Goal: Task Accomplishment & Management: Complete application form

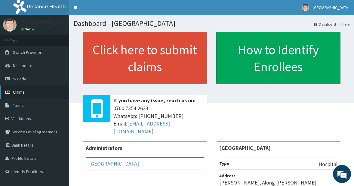
click at [26, 91] on link "Claims" at bounding box center [34, 92] width 69 height 13
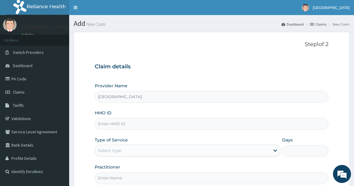
click at [141, 126] on input "HMO ID" at bounding box center [212, 124] width 234 height 12
type input "CNH/100015/A"
click at [210, 151] on div "Select type" at bounding box center [182, 151] width 175 height 10
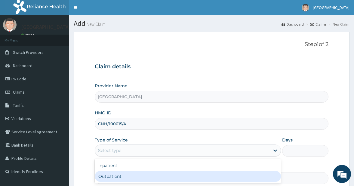
click at [159, 175] on div "Outpatient" at bounding box center [188, 176] width 186 height 11
type input "1"
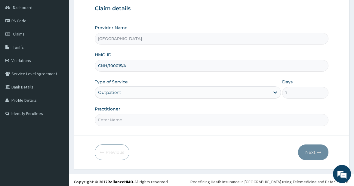
scroll to position [61, 0]
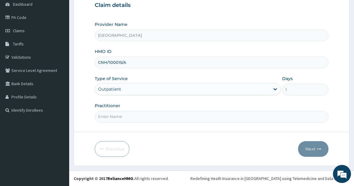
click at [148, 129] on form "Step 1 of 2 Claim details Provider Name Marysol Hospital HMO ID CNH/100015/A Ty…" at bounding box center [212, 67] width 276 height 195
click at [145, 116] on input "Practitioner" at bounding box center [212, 117] width 234 height 12
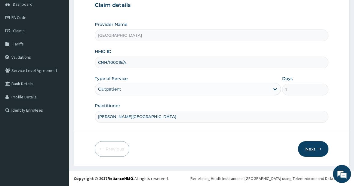
type input "DR. YAKUBU"
click at [310, 149] on button "Next" at bounding box center [313, 149] width 30 height 16
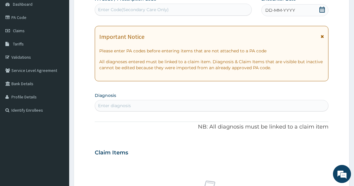
click at [320, 10] on icon at bounding box center [322, 10] width 5 height 6
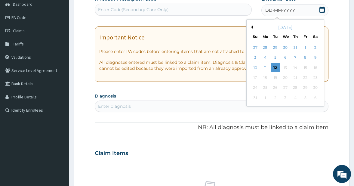
click at [253, 26] on button "Previous Month" at bounding box center [251, 27] width 3 height 3
click at [285, 78] on div "23" at bounding box center [285, 77] width 9 height 9
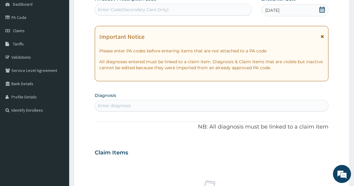
click at [176, 103] on div "Enter diagnosis" at bounding box center [212, 106] width 234 height 10
click at [154, 106] on div "Enter diagnosis" at bounding box center [212, 106] width 234 height 10
click at [116, 103] on div "Enter diagnosis" at bounding box center [114, 106] width 33 height 6
type input "ALLERG"
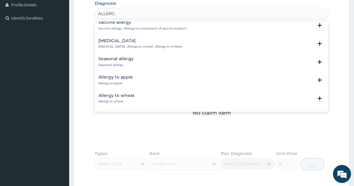
scroll to position [423, 0]
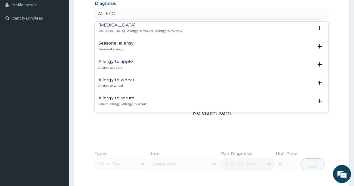
click at [123, 48] on p "Seasonal allergy" at bounding box center [115, 49] width 35 height 4
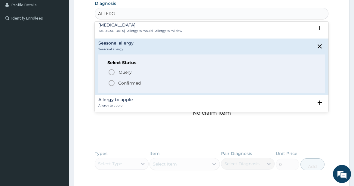
click at [111, 83] on icon "status option filled" at bounding box center [111, 82] width 7 height 7
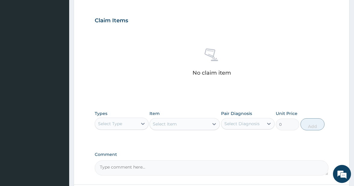
scroll to position [215, 0]
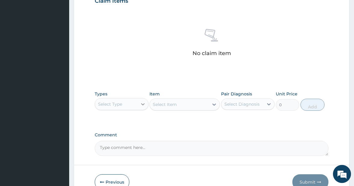
click at [142, 102] on icon at bounding box center [143, 104] width 6 height 6
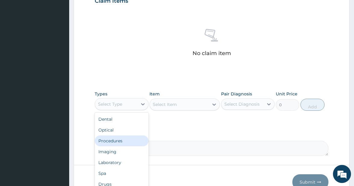
click at [120, 141] on div "Procedures" at bounding box center [122, 140] width 54 height 11
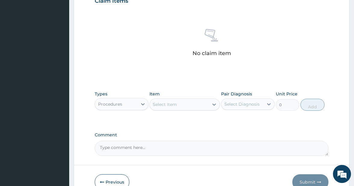
click at [201, 106] on div "Select Item" at bounding box center [179, 105] width 59 height 10
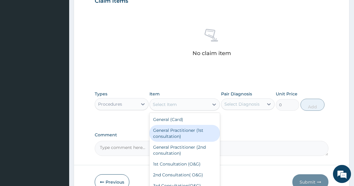
click at [189, 131] on div "General Practitioner (1st consultation)" at bounding box center [185, 133] width 70 height 17
type input "3000"
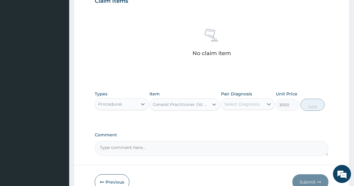
click at [262, 105] on div "Select Diagnosis" at bounding box center [243, 104] width 42 height 10
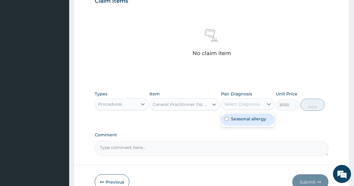
click at [227, 119] on input "checkbox" at bounding box center [227, 119] width 4 height 4
checkbox input "true"
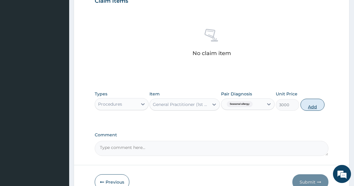
click at [312, 106] on button "Add" at bounding box center [313, 105] width 24 height 12
type input "0"
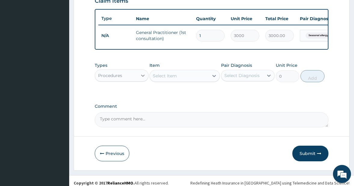
click at [141, 79] on icon at bounding box center [143, 76] width 6 height 6
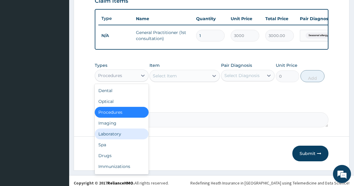
click at [120, 135] on div "Laboratory" at bounding box center [122, 134] width 54 height 11
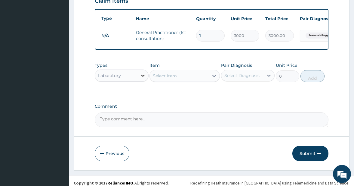
click at [142, 79] on icon at bounding box center [143, 76] width 6 height 6
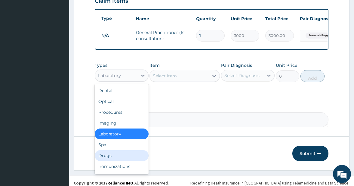
click at [116, 157] on div "Drugs" at bounding box center [122, 155] width 54 height 11
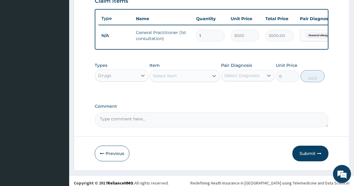
click at [202, 81] on div "Select Item" at bounding box center [179, 76] width 59 height 10
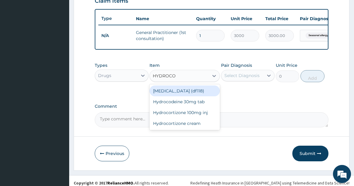
type input "HYDROCOR"
click at [188, 95] on div "Hydrocortizone 100mg inj" at bounding box center [185, 91] width 70 height 11
type input "624"
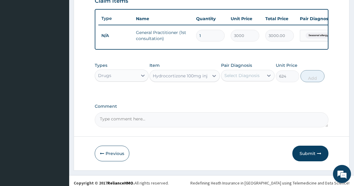
click at [251, 79] on div "Select Diagnosis" at bounding box center [242, 76] width 35 height 6
click at [227, 92] on input "checkbox" at bounding box center [227, 91] width 4 height 4
checkbox input "true"
click at [309, 82] on button "Add" at bounding box center [313, 76] width 24 height 12
type input "0"
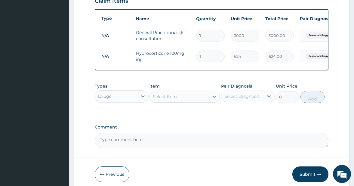
type input "0.00"
type input "2"
type input "1248.00"
type input "2"
click at [191, 101] on div "Select Item" at bounding box center [179, 97] width 59 height 10
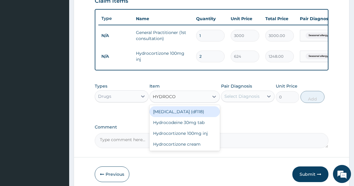
type input "HYDROCOR"
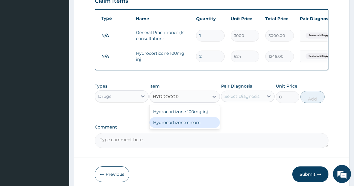
click at [183, 128] on div "Hydrocortizone cream" at bounding box center [185, 122] width 70 height 11
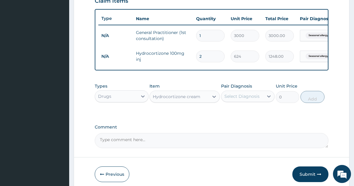
type input "456"
click at [245, 99] on div "Select Diagnosis" at bounding box center [242, 96] width 35 height 6
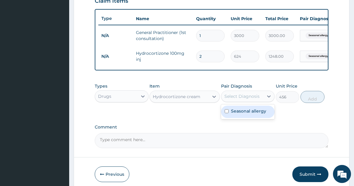
click at [226, 113] on input "checkbox" at bounding box center [227, 111] width 4 height 4
checkbox input "true"
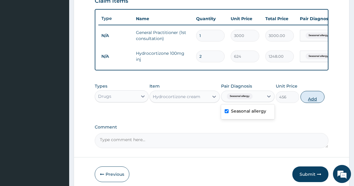
click at [312, 103] on button "Add" at bounding box center [313, 97] width 24 height 12
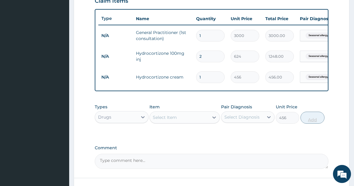
type input "0"
type input "0.00"
type input "2"
type input "912.00"
type input "2"
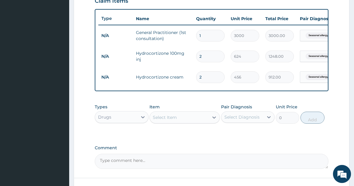
click at [172, 120] on div "Select Item" at bounding box center [165, 117] width 24 height 6
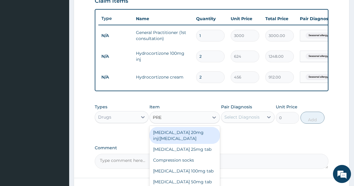
type input "PRED"
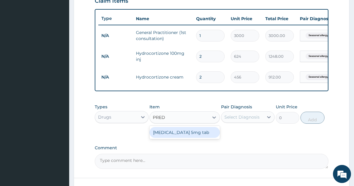
click at [178, 136] on div "Prednisolone 5mg tab" at bounding box center [185, 132] width 70 height 11
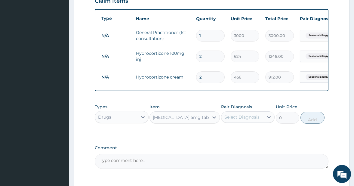
type input "7"
click at [253, 120] on div "Select Diagnosis" at bounding box center [242, 117] width 35 height 6
click at [226, 134] on input "checkbox" at bounding box center [227, 132] width 4 height 4
checkbox input "true"
click at [310, 124] on button "Add" at bounding box center [313, 118] width 24 height 12
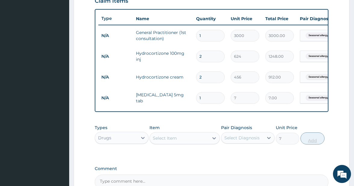
type input "0"
type input "14"
type input "98.00"
type input "14"
click at [172, 141] on div "Select Item" at bounding box center [165, 138] width 24 height 6
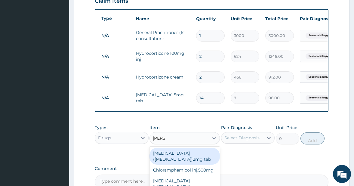
type input "LORAT"
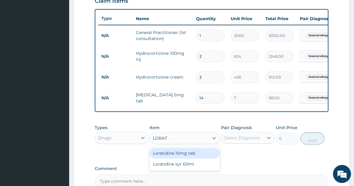
click at [173, 158] on div "Loratidine 10mg tab" at bounding box center [185, 153] width 70 height 11
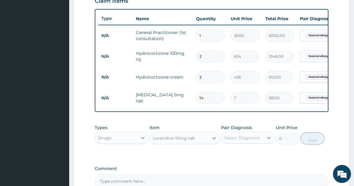
type input "100"
click at [241, 141] on div "Select Diagnosis" at bounding box center [242, 138] width 35 height 6
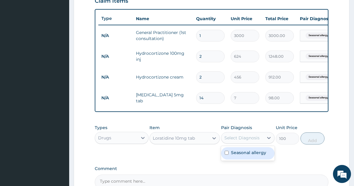
click at [227, 155] on input "checkbox" at bounding box center [227, 153] width 4 height 4
checkbox input "true"
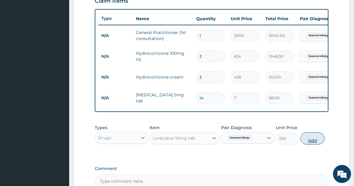
click at [310, 145] on button "Add" at bounding box center [313, 138] width 24 height 12
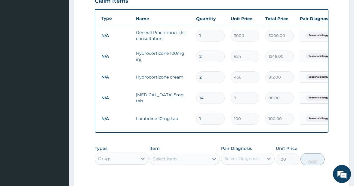
type input "0"
type input "0.00"
type input "7"
type input "700.00"
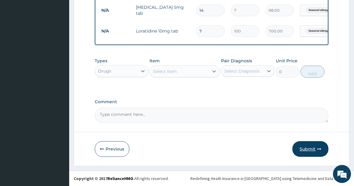
type input "7"
click at [307, 148] on button "Submit" at bounding box center [311, 149] width 36 height 16
click at [310, 148] on button "Submit" at bounding box center [311, 149] width 36 height 16
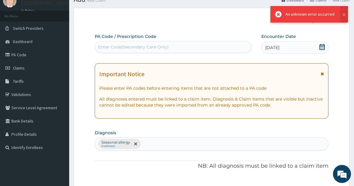
scroll to position [0, 0]
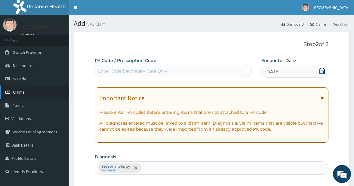
click at [21, 90] on span "Claims" at bounding box center [19, 91] width 12 height 5
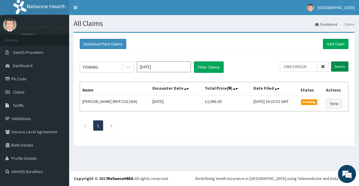
type input "CNH/10015/A"
click at [338, 64] on input "Search" at bounding box center [339, 66] width 17 height 10
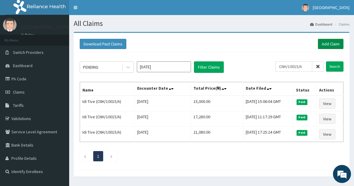
click at [326, 43] on link "Add Claim" at bounding box center [331, 44] width 26 height 10
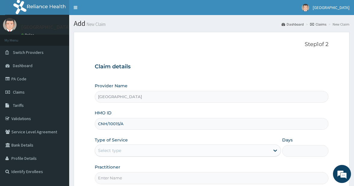
type input "CNH/10015/A"
click at [126, 153] on div "Select type" at bounding box center [182, 151] width 175 height 10
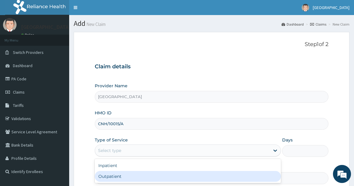
click at [120, 176] on div "Outpatient" at bounding box center [188, 176] width 186 height 11
type input "1"
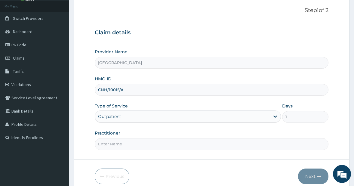
scroll to position [46, 0]
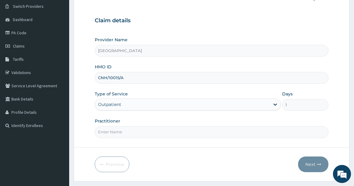
drag, startPoint x: 357, startPoint y: 182, endPoint x: 172, endPoint y: 131, distance: 192.0
click at [172, 131] on input "Practitioner" at bounding box center [212, 132] width 234 height 12
type input "DR. YAKUBU"
click at [309, 163] on button "Next" at bounding box center [313, 165] width 30 height 16
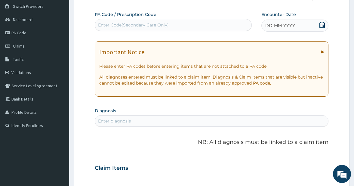
click at [321, 25] on icon at bounding box center [322, 25] width 6 height 6
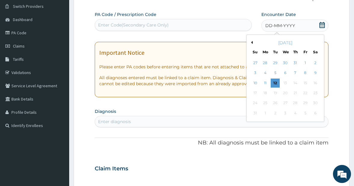
click at [254, 41] on div "August 2025" at bounding box center [285, 43] width 73 height 6
click at [253, 42] on div "August 2025" at bounding box center [285, 43] width 73 height 6
click at [251, 42] on button "Previous Month" at bounding box center [251, 42] width 3 height 3
click at [287, 94] on div "23" at bounding box center [285, 93] width 9 height 9
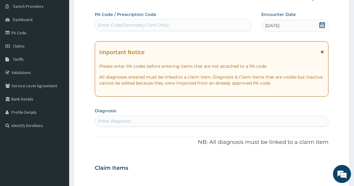
click at [173, 122] on div "Enter diagnosis" at bounding box center [212, 121] width 234 height 10
type input "ALLERG"
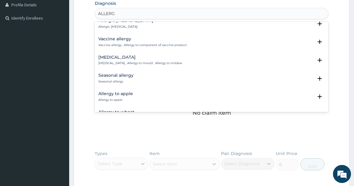
scroll to position [406, 0]
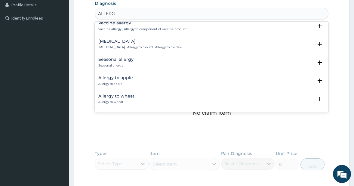
click at [119, 61] on h4 "Seasonal allergy" at bounding box center [115, 59] width 35 height 5
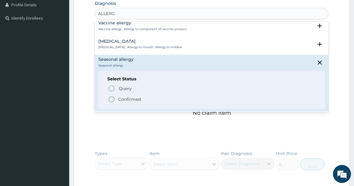
click at [110, 98] on icon "status option filled" at bounding box center [111, 99] width 7 height 7
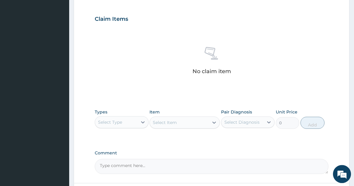
scroll to position [215, 0]
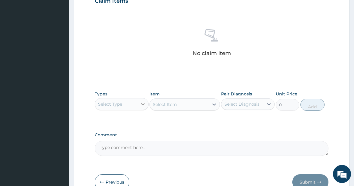
click at [142, 104] on icon at bounding box center [143, 104] width 4 height 2
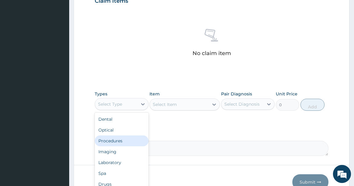
click at [120, 138] on div "Procedures" at bounding box center [122, 140] width 54 height 11
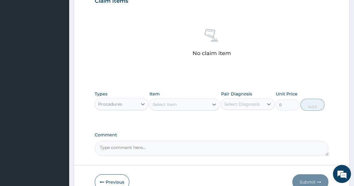
click at [194, 102] on div "Select Item" at bounding box center [179, 105] width 59 height 10
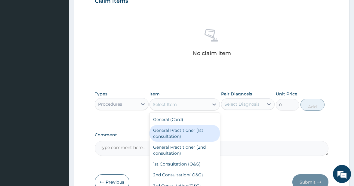
click at [186, 129] on div "General Practitioner (1st consultation)" at bounding box center [185, 133] width 70 height 17
type input "3000"
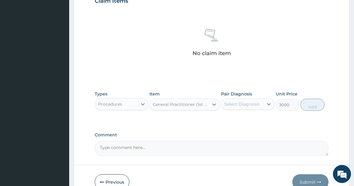
click at [251, 105] on div "Select Diagnosis" at bounding box center [242, 104] width 35 height 6
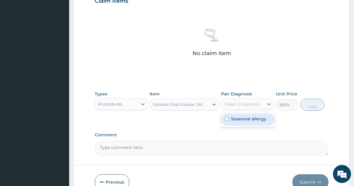
click at [227, 119] on input "checkbox" at bounding box center [227, 119] width 4 height 4
checkbox input "true"
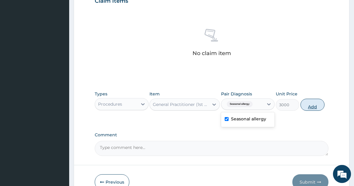
click at [312, 107] on button "Add" at bounding box center [313, 105] width 24 height 12
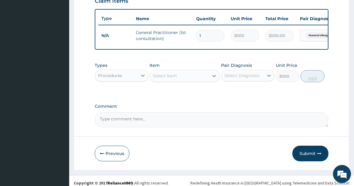
type input "0"
click at [142, 79] on icon at bounding box center [143, 76] width 6 height 6
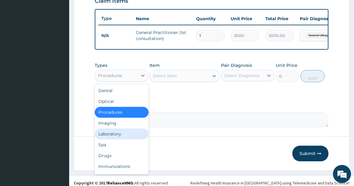
drag, startPoint x: 115, startPoint y: 157, endPoint x: 193, endPoint y: 81, distance: 108.2
click at [193, 81] on div "Types option Procedures, selected. option Laboratory focused, 5 of 10. 10 resul…" at bounding box center [212, 72] width 234 height 26
click at [193, 81] on div "Select Item" at bounding box center [179, 76] width 59 height 10
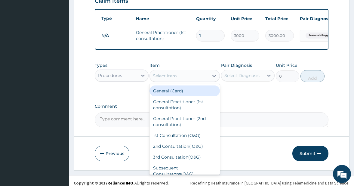
click at [137, 80] on div "Procedures" at bounding box center [116, 76] width 42 height 10
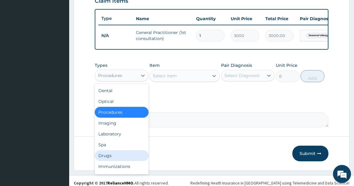
click at [108, 156] on div "Drugs" at bounding box center [122, 155] width 54 height 11
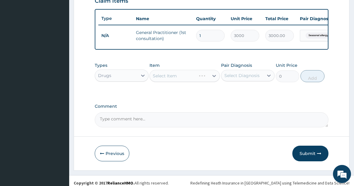
click at [195, 82] on div "Select Item" at bounding box center [185, 76] width 70 height 12
click at [203, 81] on div "Select Item" at bounding box center [179, 76] width 59 height 10
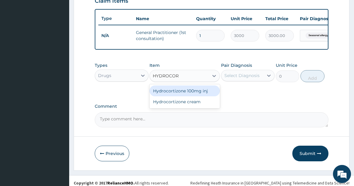
type input "HYDROCORT"
click at [198, 95] on div "Hydrocortizone 100mg inj" at bounding box center [185, 91] width 70 height 11
type input "624"
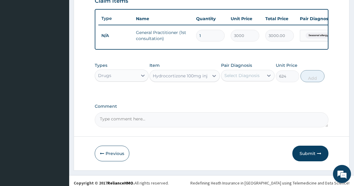
click at [248, 79] on div "Select Diagnosis" at bounding box center [242, 76] width 35 height 6
click at [226, 92] on input "checkbox" at bounding box center [227, 91] width 4 height 4
checkbox input "true"
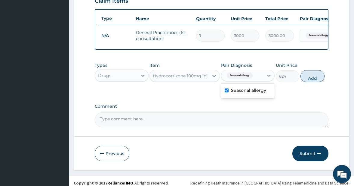
click at [309, 82] on button "Add" at bounding box center [313, 76] width 24 height 12
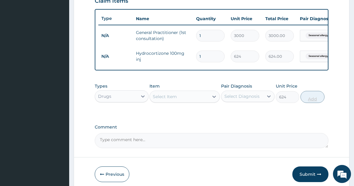
type input "0"
type input "0.00"
type input "2"
type input "1248.00"
type input "2"
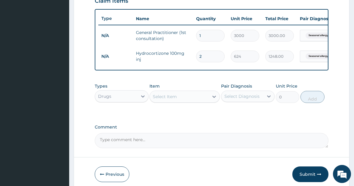
click at [197, 101] on div "Select Item" at bounding box center [179, 97] width 59 height 10
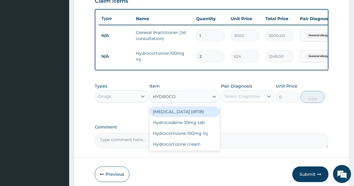
type input "HYDROCOR"
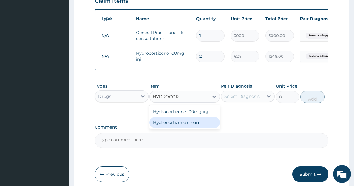
click at [184, 128] on div "Hydrocortizone cream" at bounding box center [185, 122] width 70 height 11
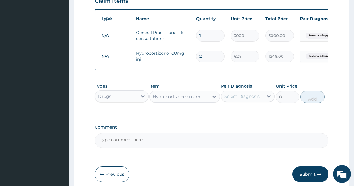
type input "456"
click at [246, 99] on div "Select Diagnosis" at bounding box center [242, 96] width 35 height 6
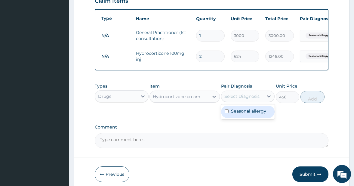
click at [226, 113] on input "checkbox" at bounding box center [227, 111] width 4 height 4
checkbox input "true"
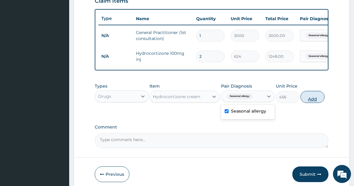
click at [312, 103] on button "Add" at bounding box center [313, 97] width 24 height 12
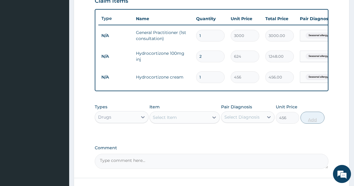
type input "0"
type input "0.00"
type input "2"
type input "912.00"
type input "2"
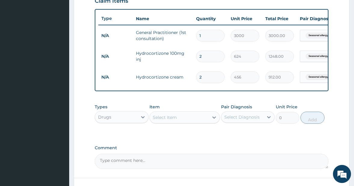
click at [174, 120] on div "Select Item" at bounding box center [165, 117] width 24 height 6
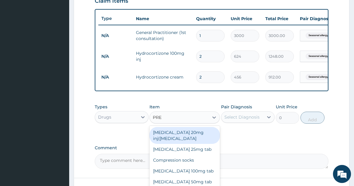
type input "PRED"
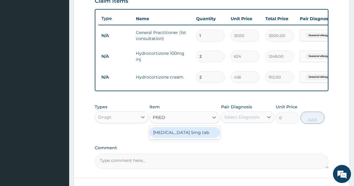
click at [166, 137] on div "Prednisolone 5mg tab" at bounding box center [185, 132] width 70 height 11
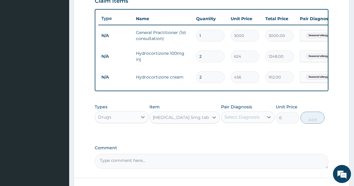
type input "7"
click at [259, 120] on div "Select Diagnosis" at bounding box center [242, 117] width 35 height 6
click at [226, 134] on input "checkbox" at bounding box center [227, 132] width 4 height 4
checkbox input "true"
click at [311, 124] on button "Add" at bounding box center [313, 118] width 24 height 12
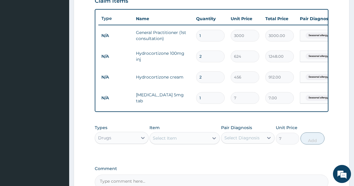
type input "0"
type input "14"
type input "98.00"
type input "14"
click at [169, 141] on div "Select Item" at bounding box center [165, 138] width 24 height 6
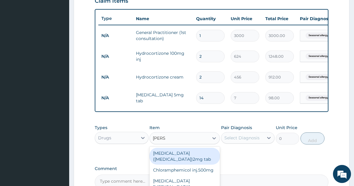
type input "LORAT"
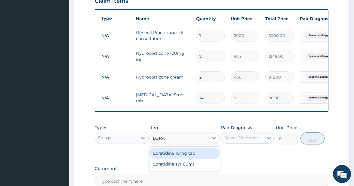
click at [173, 159] on div "Loratidine 10mg tab" at bounding box center [185, 153] width 70 height 11
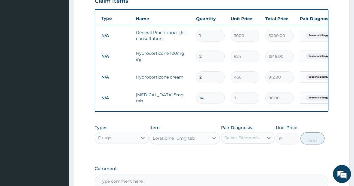
type input "100"
click at [233, 141] on div "Select Diagnosis" at bounding box center [242, 138] width 35 height 6
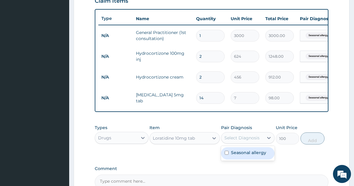
click at [228, 155] on input "checkbox" at bounding box center [227, 153] width 4 height 4
checkbox input "true"
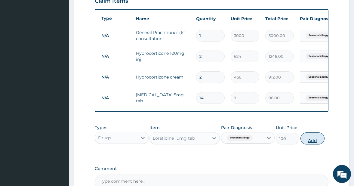
click at [311, 145] on button "Add" at bounding box center [313, 138] width 24 height 12
type input "0"
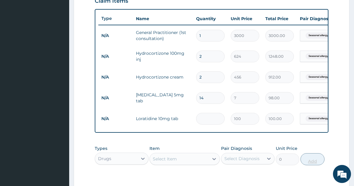
type input "0.00"
type input "7"
type input "700.00"
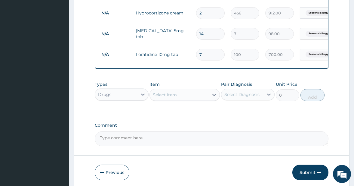
scroll to position [308, 0]
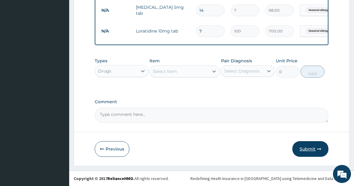
type input "7"
click at [308, 149] on button "Submit" at bounding box center [311, 149] width 36 height 16
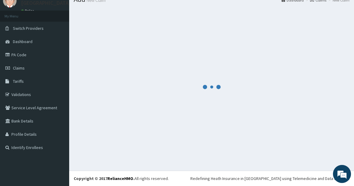
scroll to position [24, 0]
